Goal: Navigation & Orientation: Understand site structure

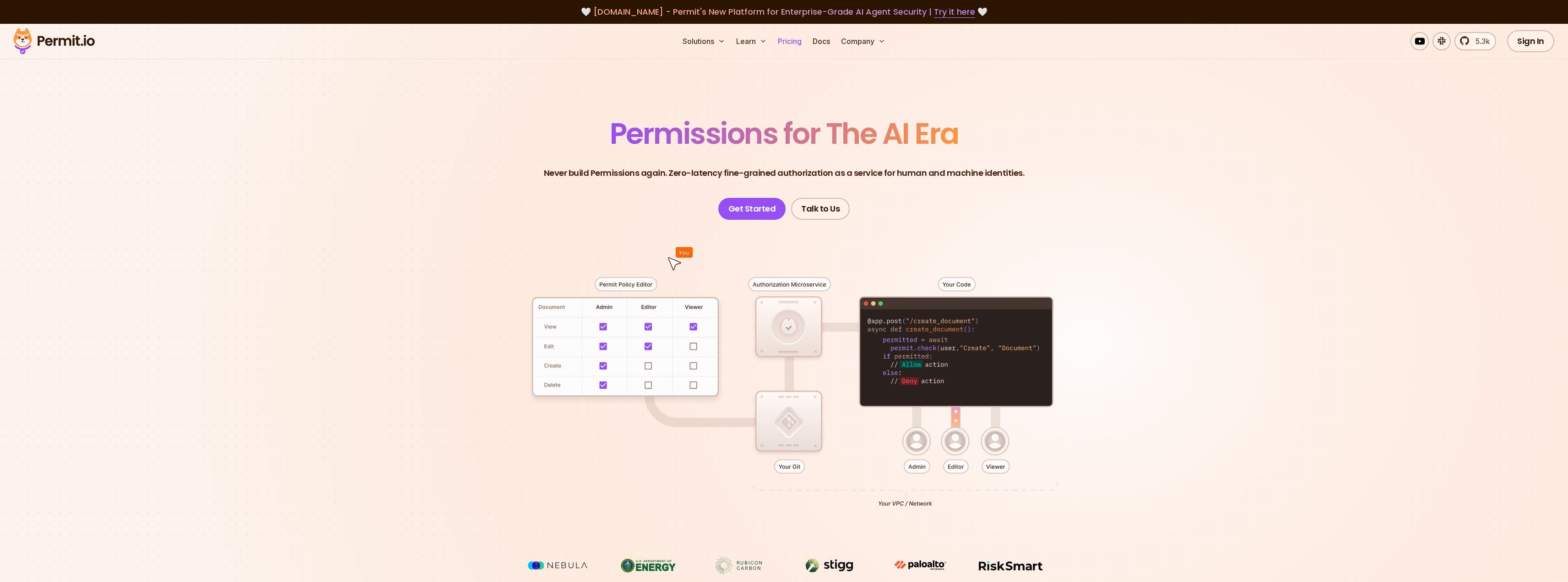
click at [786, 45] on link "Pricing" at bounding box center [789, 41] width 31 height 18
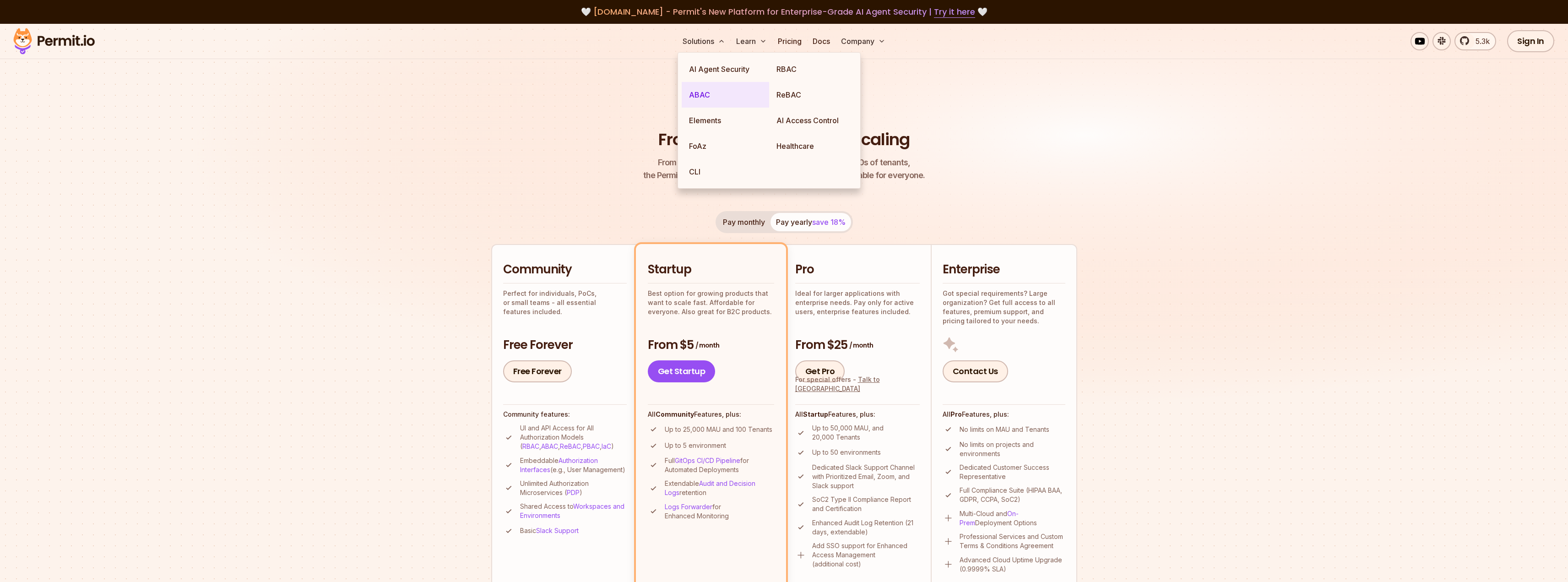
click at [695, 101] on link "ABAC" at bounding box center [726, 95] width 88 height 26
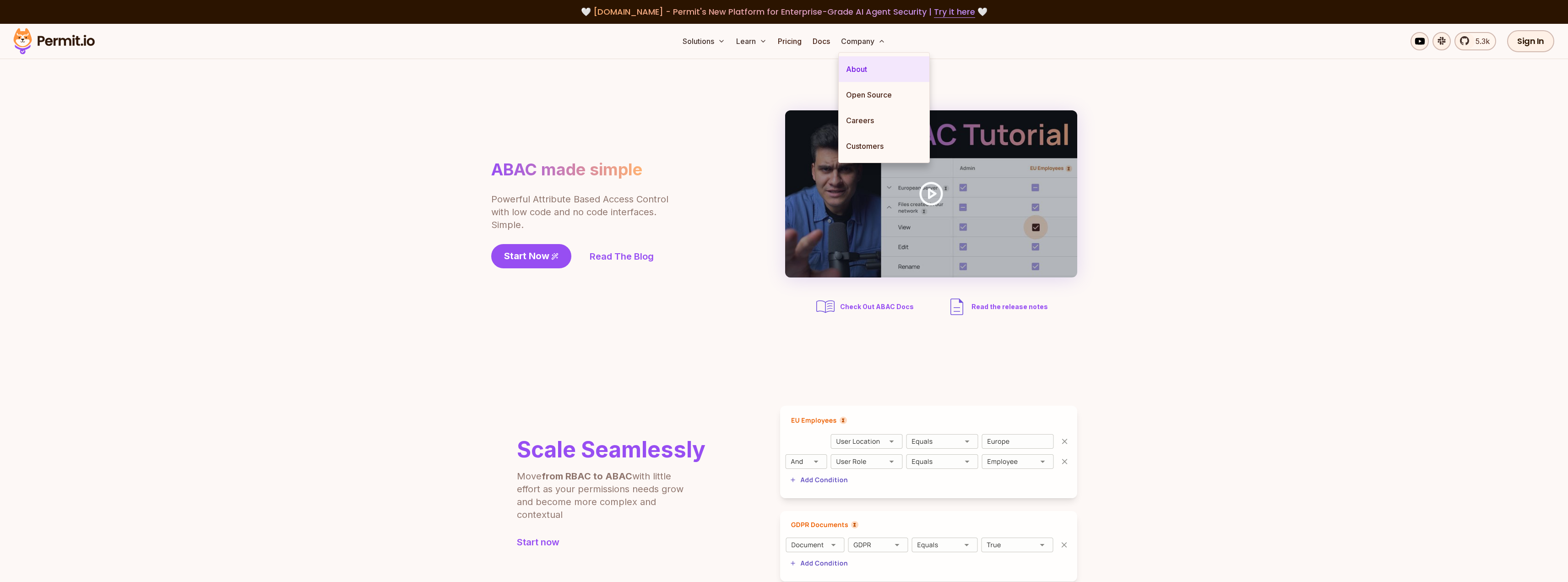
click at [863, 68] on link "About" at bounding box center [884, 69] width 91 height 26
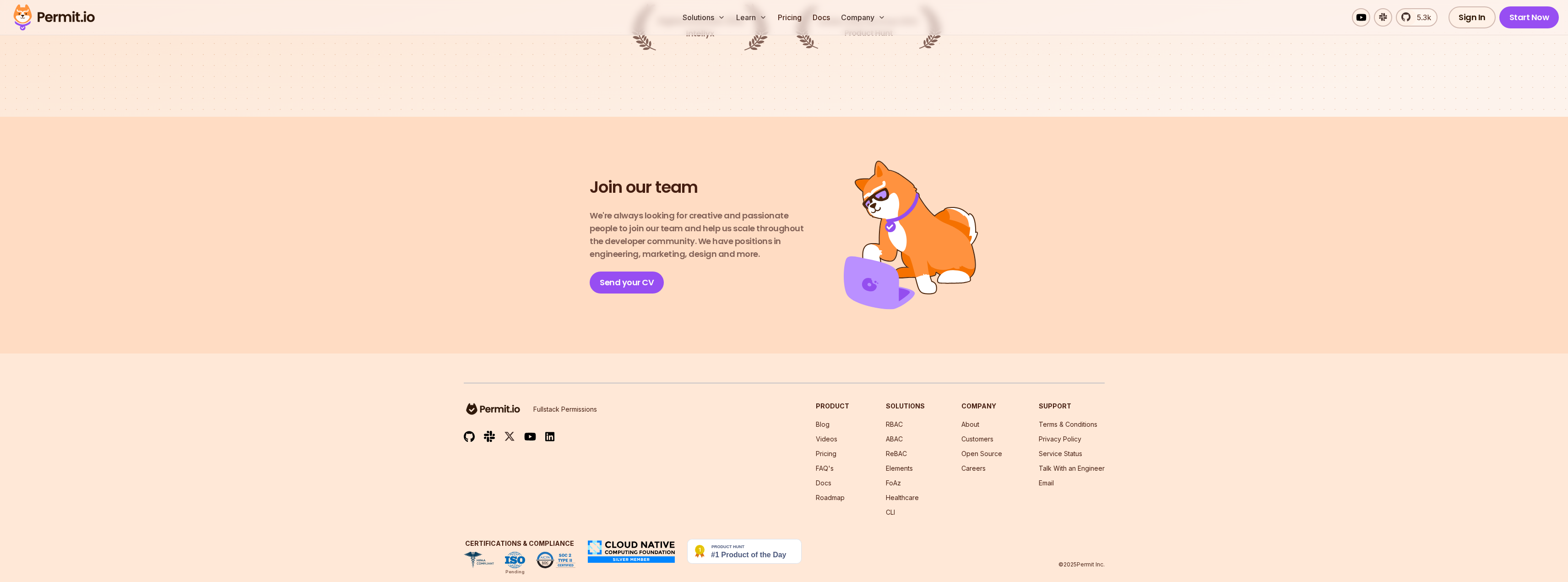
scroll to position [1470, 0]
click at [843, 493] on link "Roadmap" at bounding box center [830, 496] width 29 height 8
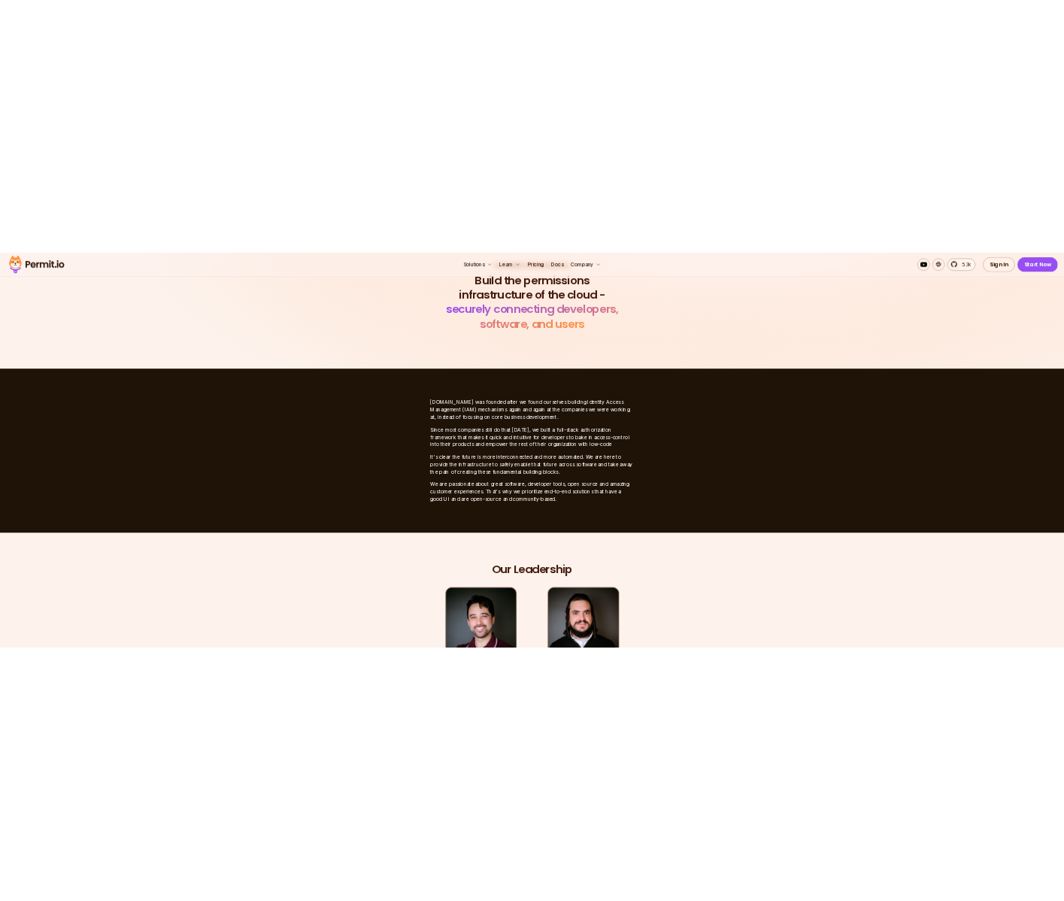
scroll to position [0, 0]
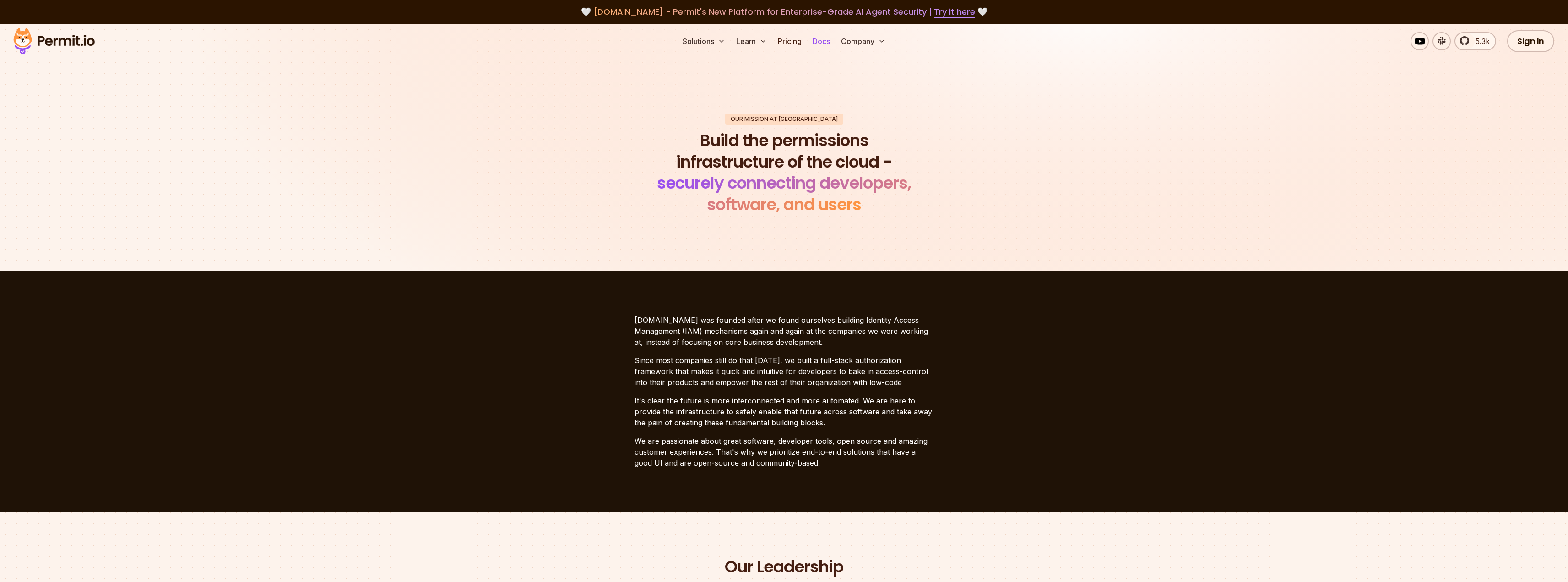
click at [817, 42] on link "Docs" at bounding box center [821, 41] width 25 height 18
